Goal: Task Accomplishment & Management: Use online tool/utility

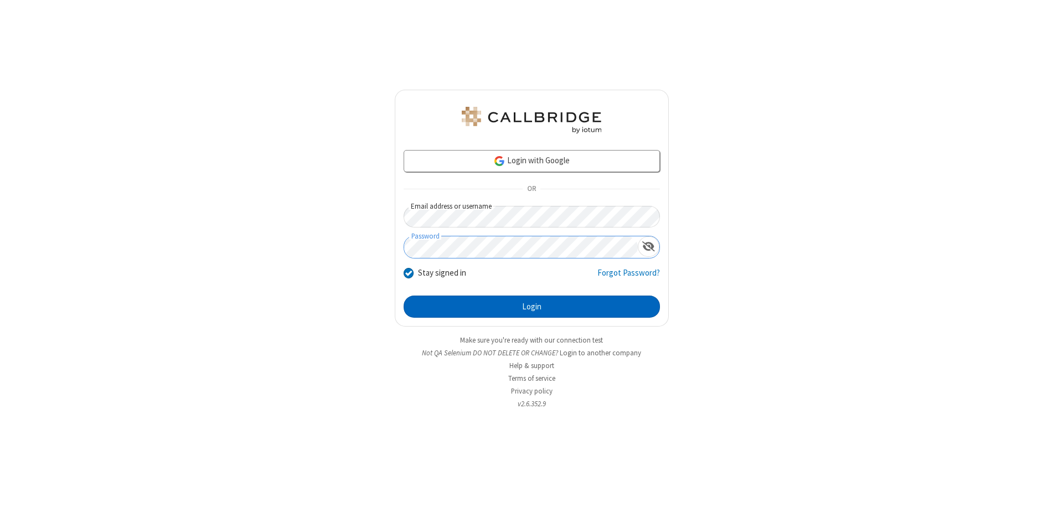
click at [532, 307] on button "Login" at bounding box center [532, 307] width 256 height 22
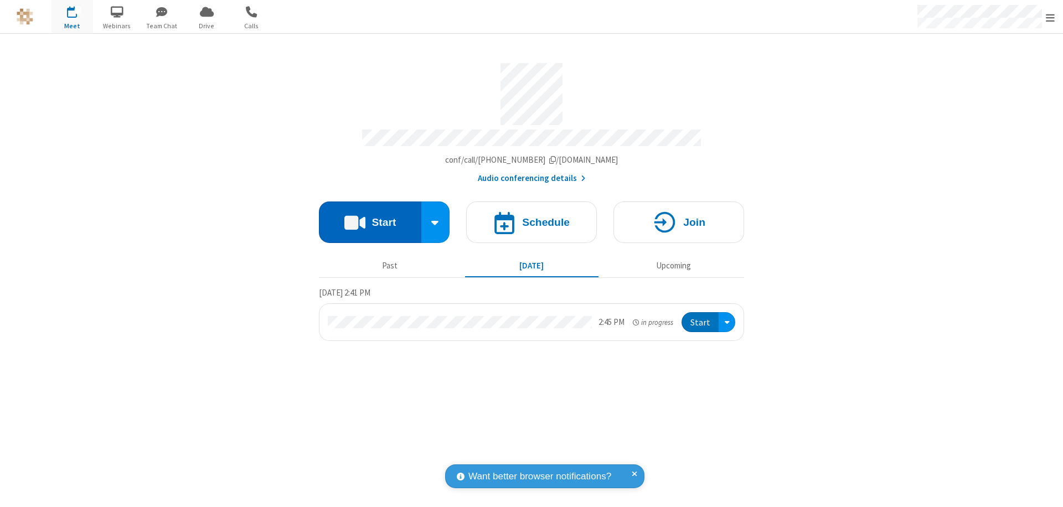
click at [370, 217] on button "Start" at bounding box center [370, 223] width 102 height 42
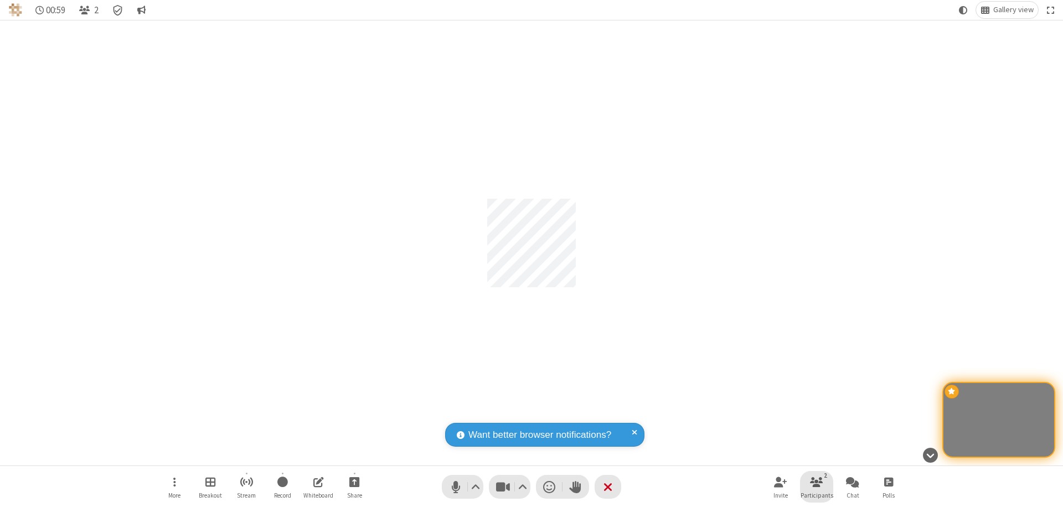
click at [817, 495] on span "Participants" at bounding box center [817, 495] width 33 height 7
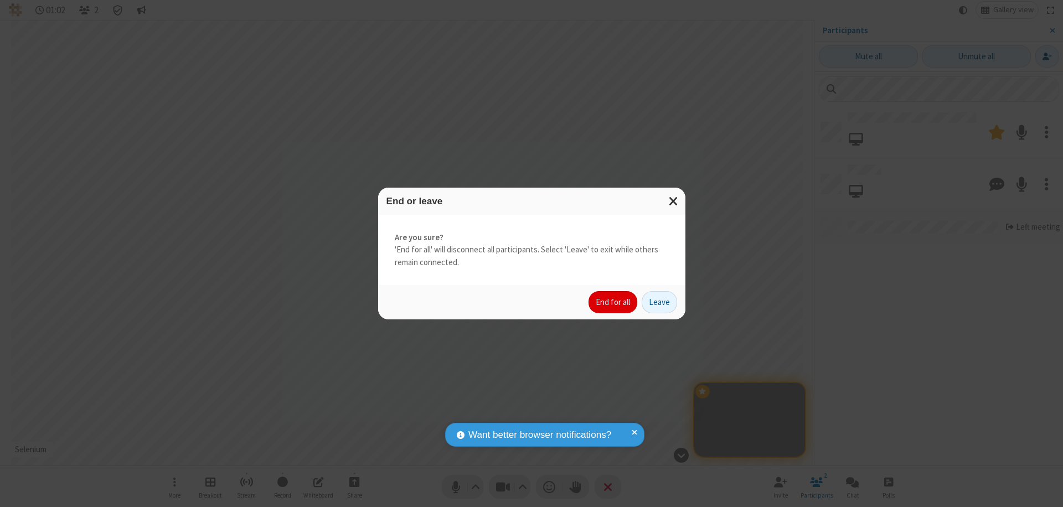
click at [614, 302] on button "End for all" at bounding box center [613, 302] width 49 height 22
